Goal: Navigation & Orientation: Find specific page/section

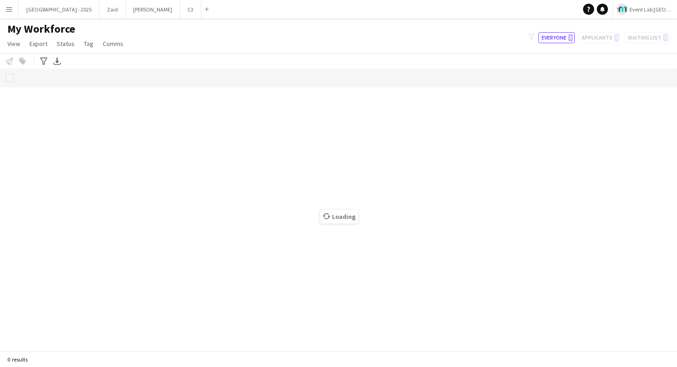
click at [10, 4] on button "Menu" at bounding box center [9, 9] width 18 height 18
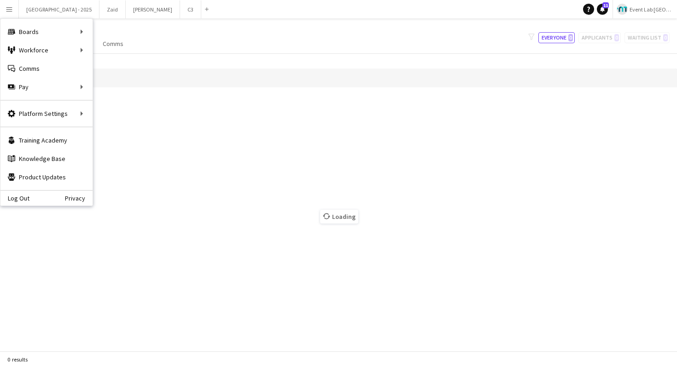
click at [150, 60] on div "Notify workforce Add to tag Select at least one crew to tag him or her. Advance…" at bounding box center [338, 60] width 677 height 15
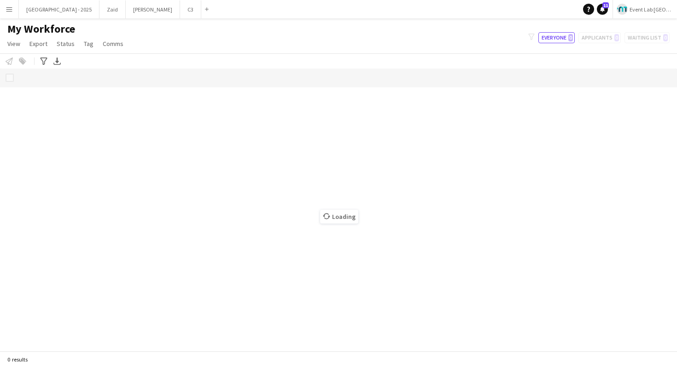
click at [11, 12] on app-icon "Menu" at bounding box center [9, 9] width 7 height 7
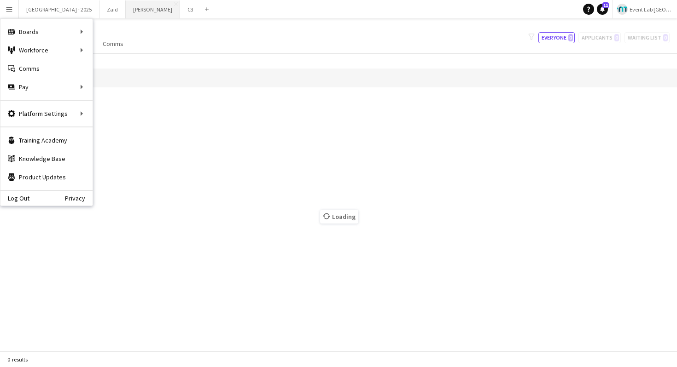
click at [73, 35] on div "Boards Boards" at bounding box center [46, 32] width 92 height 18
click at [77, 29] on div "Boards Boards" at bounding box center [46, 32] width 92 height 18
click at [151, 37] on div "My Workforce View Views Default view New view Update view Delete view Edit name…" at bounding box center [338, 37] width 677 height 31
click at [6, 16] on button "Menu" at bounding box center [9, 9] width 18 height 18
click at [7, 9] on app-icon "Menu" at bounding box center [9, 9] width 7 height 7
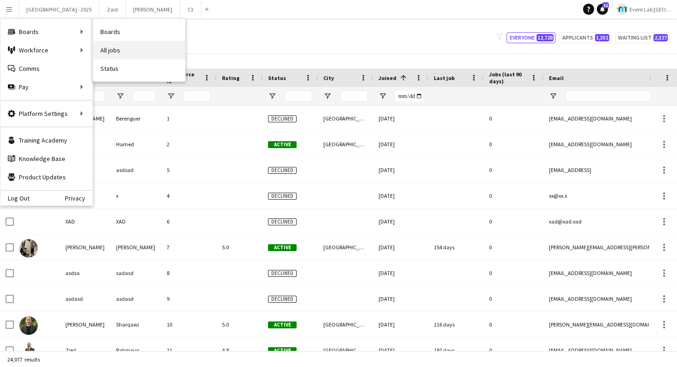
click at [126, 45] on link "All jobs" at bounding box center [139, 50] width 92 height 18
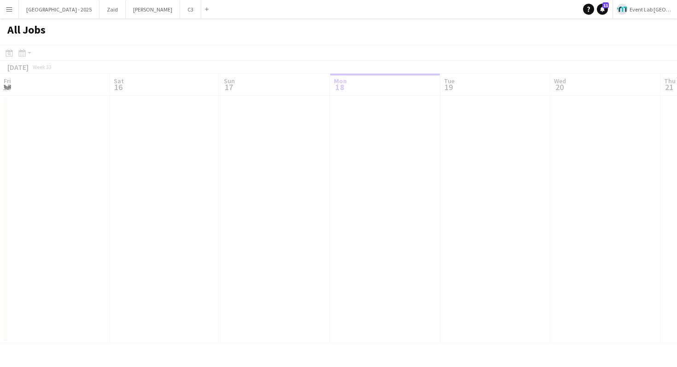
scroll to position [0, 220]
